Goal: Information Seeking & Learning: Learn about a topic

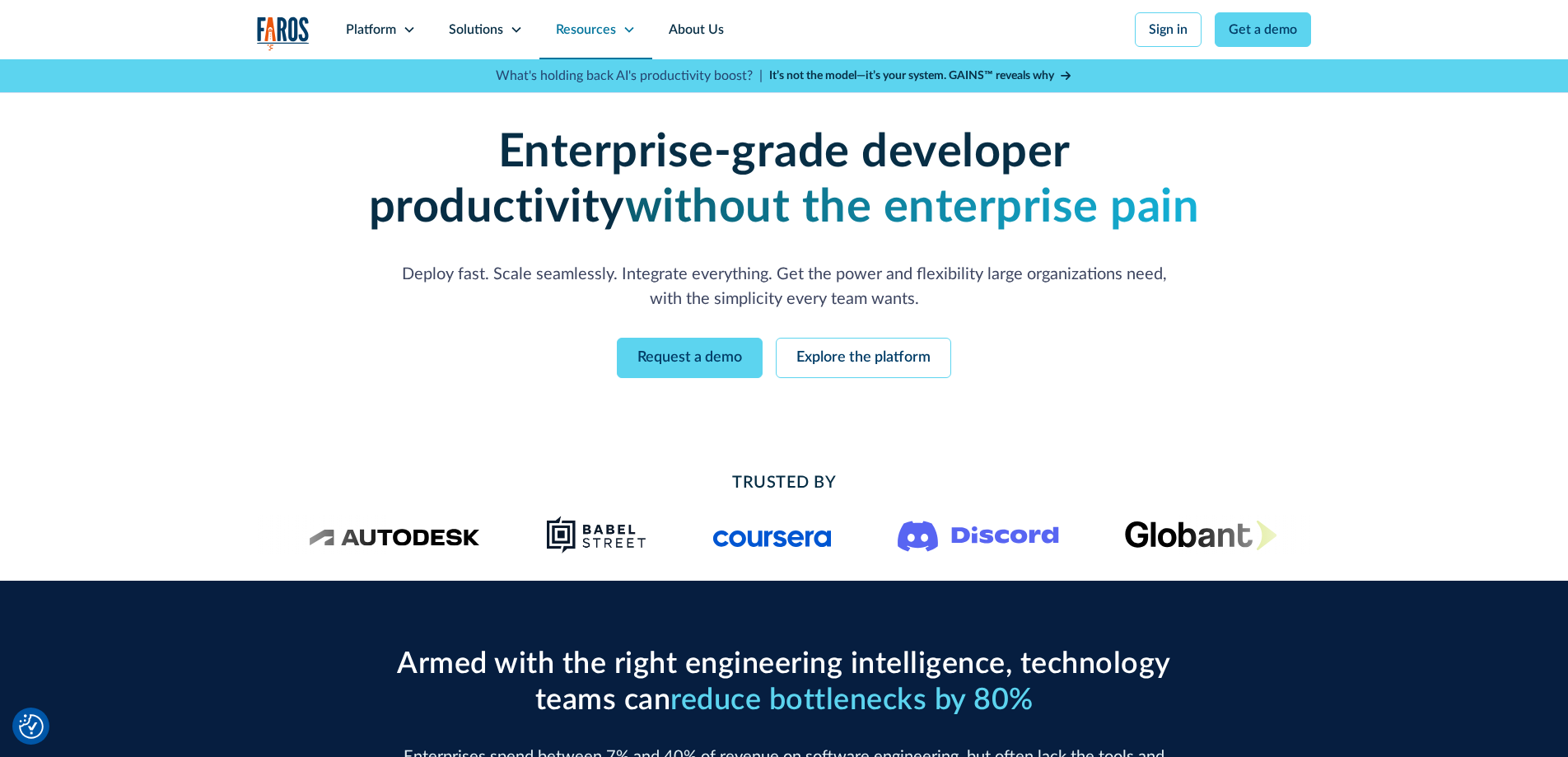
click at [594, 33] on div "Resources" at bounding box center [586, 29] width 60 height 19
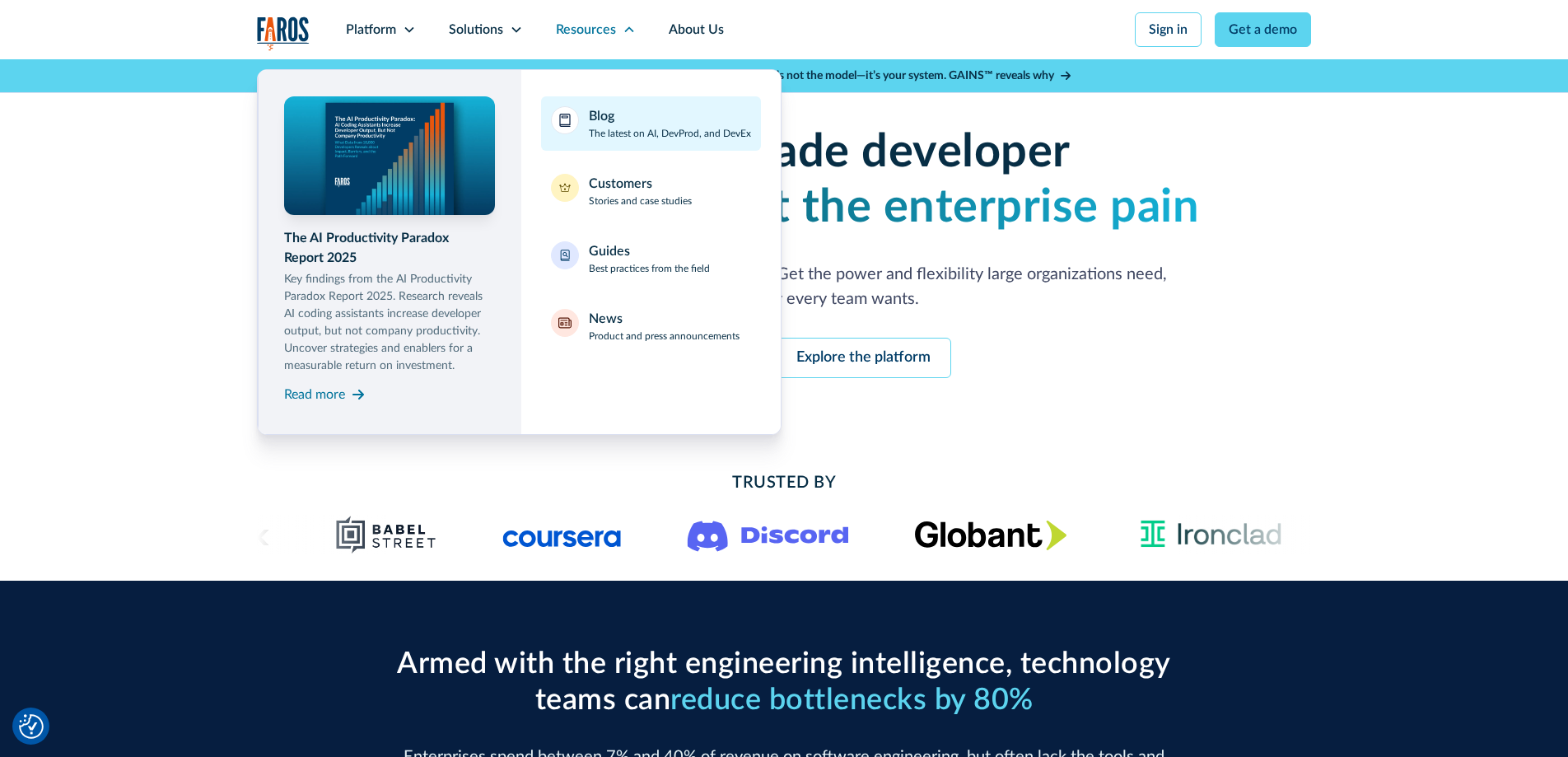
click at [642, 121] on div "Blog The latest on AI, DevProd, and DevEx" at bounding box center [670, 123] width 163 height 34
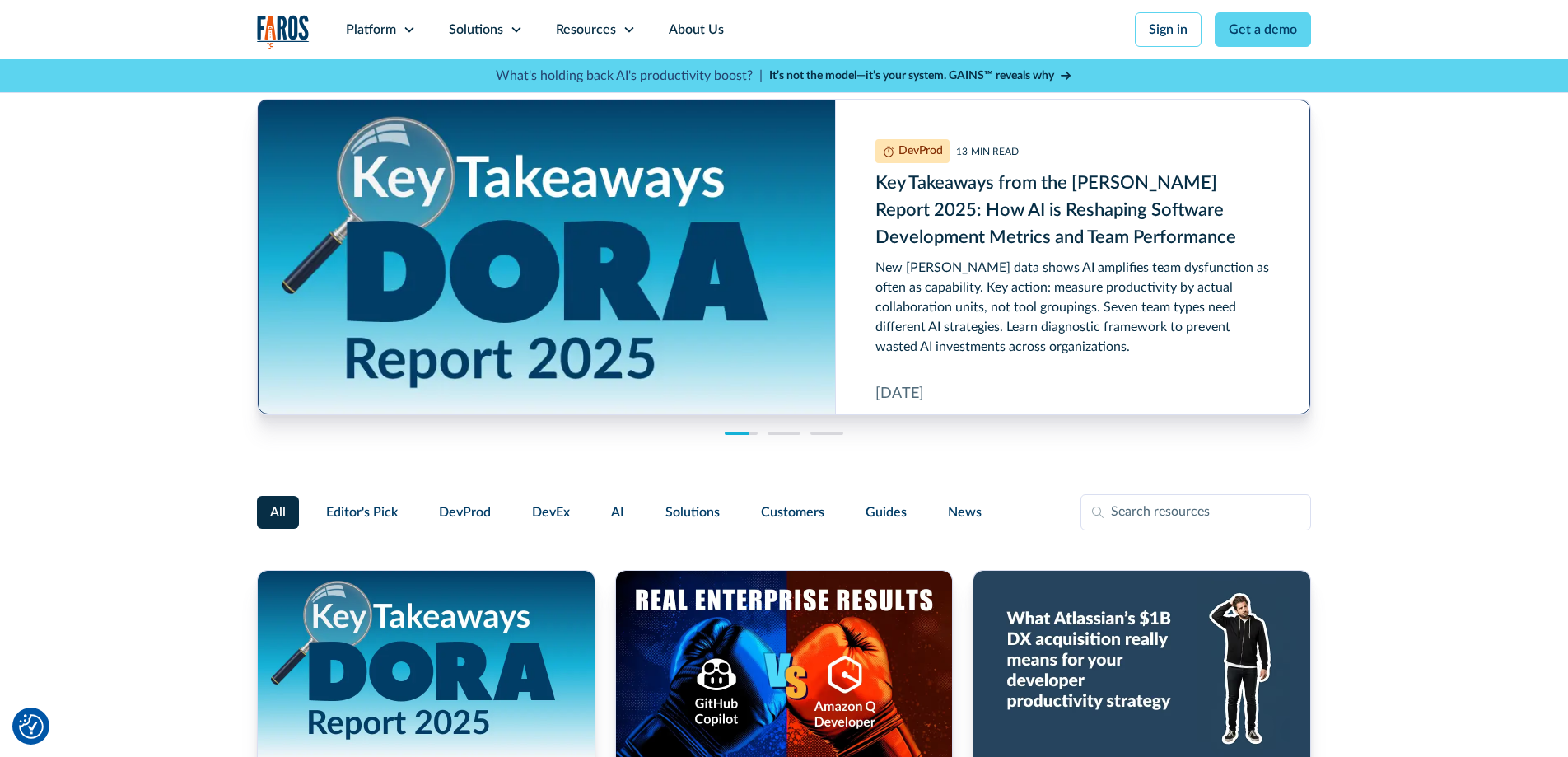
click at [1028, 320] on link "Key Takeaways from the DORA Report 2025: How AI is Reshaping Software Developme…" at bounding box center [784, 257] width 1053 height 315
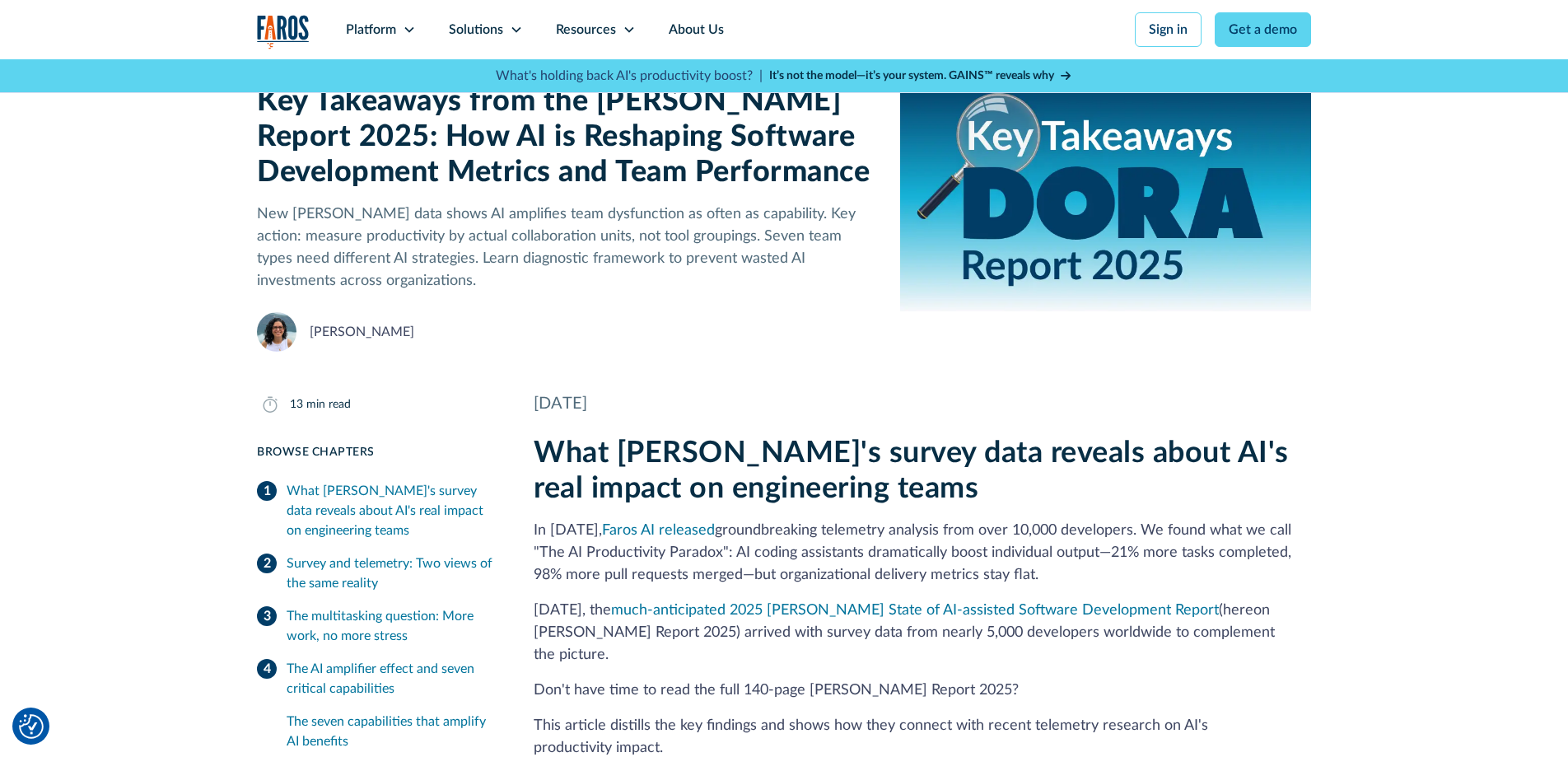
scroll to position [112, 0]
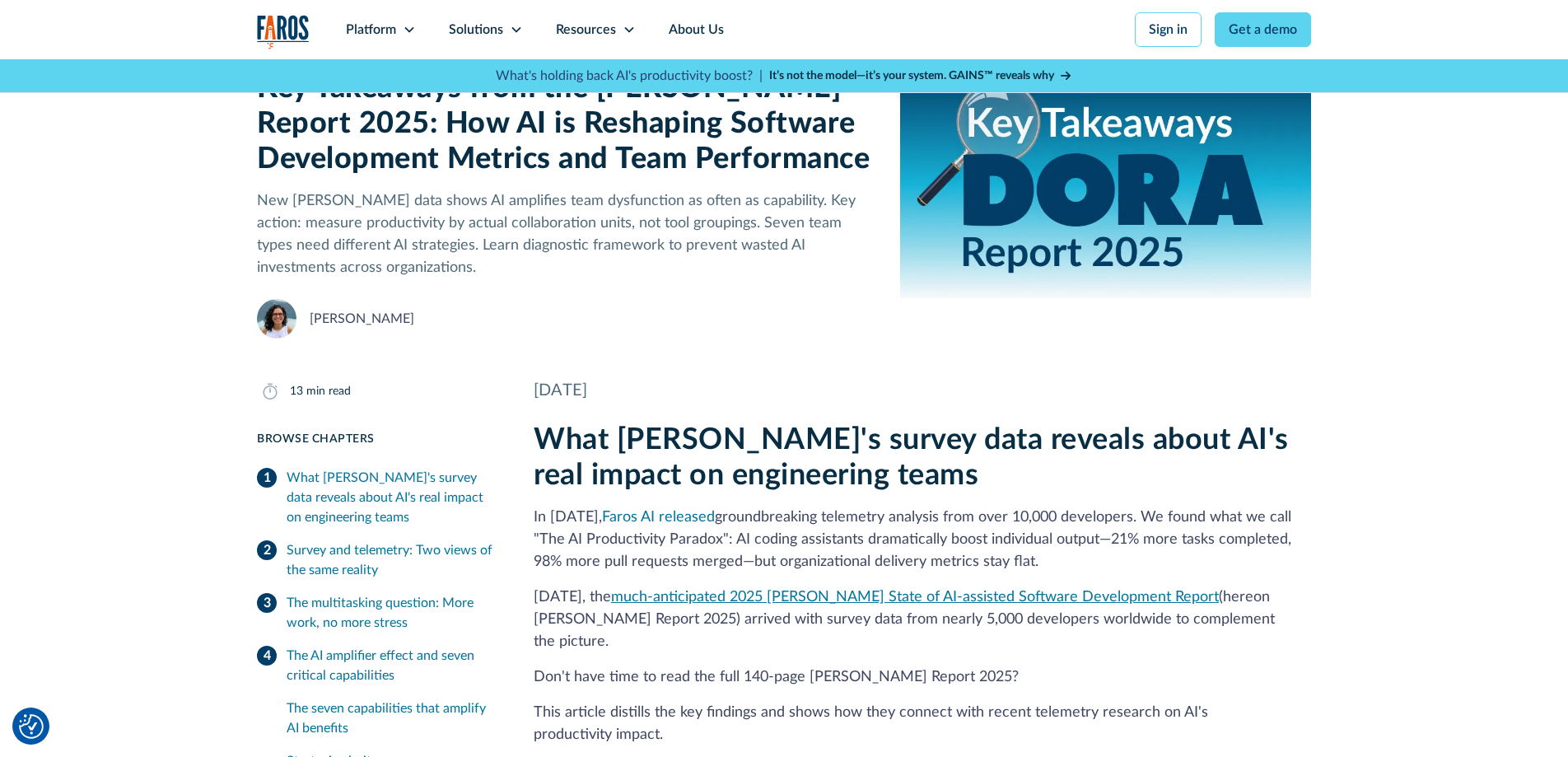
click at [925, 597] on link "much-anticipated 2025 DORA State of AI-assisted Software Development Report" at bounding box center [915, 597] width 608 height 15
